Goal: Information Seeking & Learning: Learn about a topic

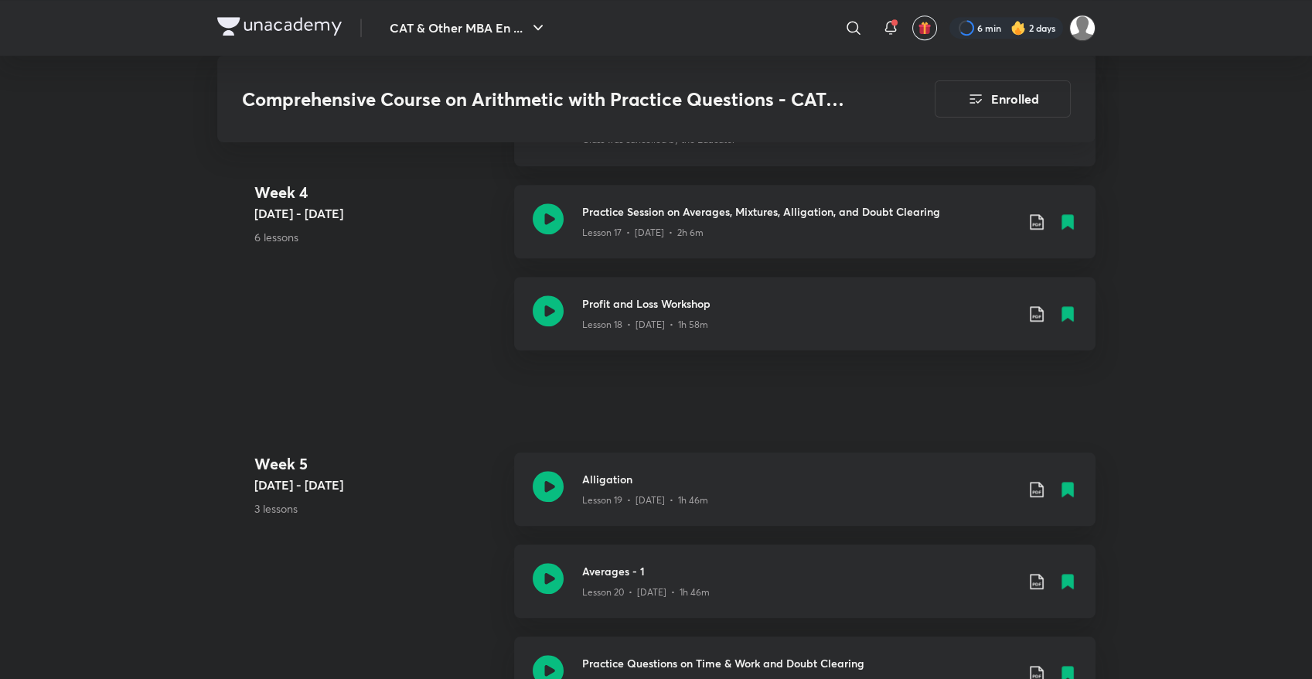
scroll to position [2361, 0]
click at [554, 309] on icon at bounding box center [548, 313] width 31 height 31
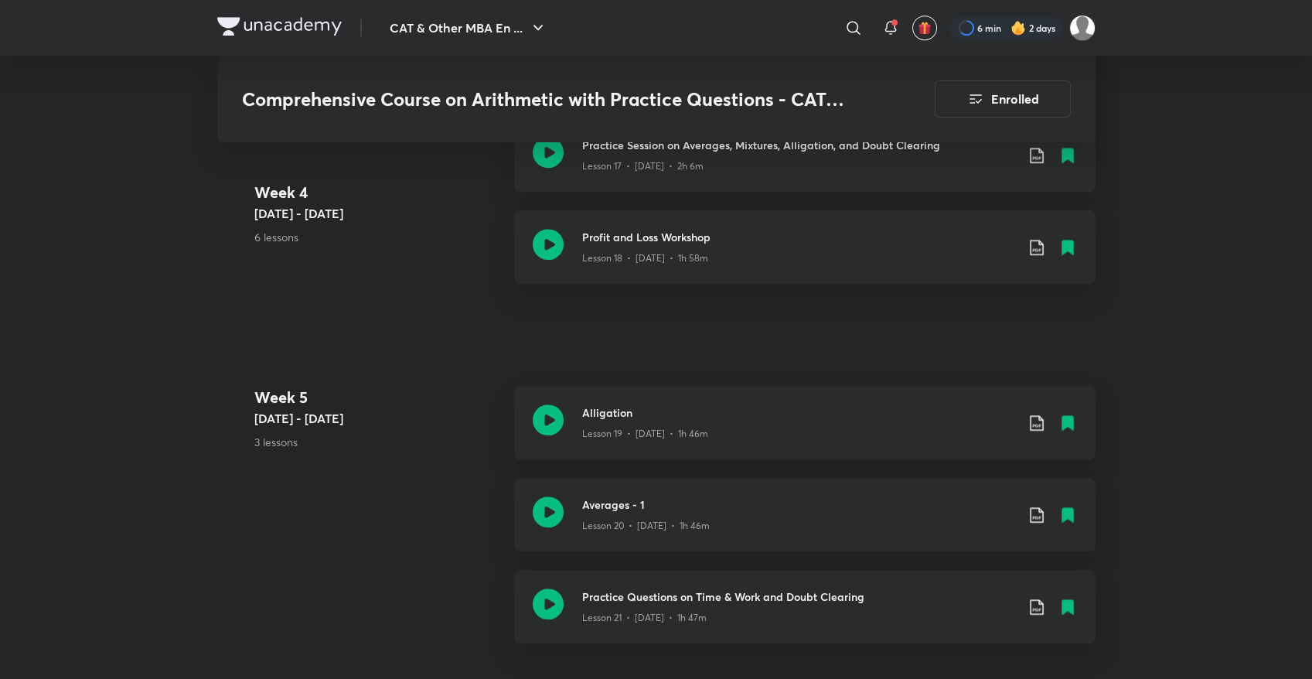
scroll to position [2395, 0]
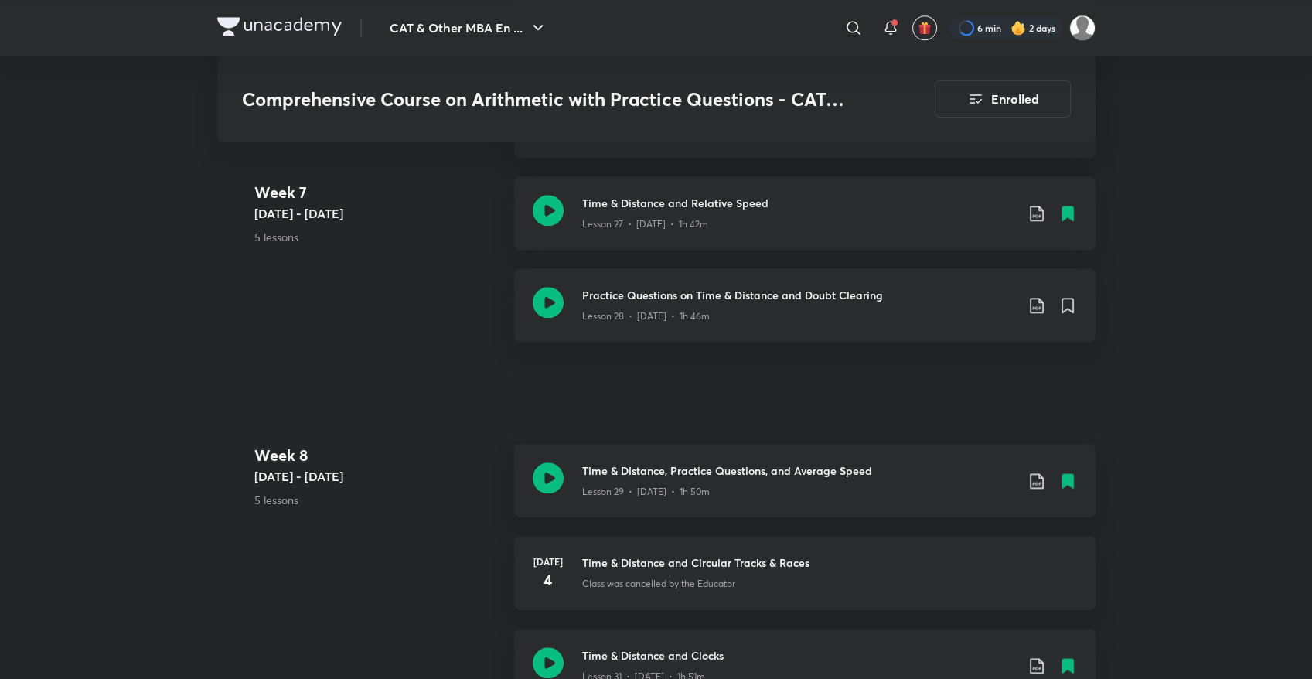
scroll to position [3544, 0]
